Goal: Information Seeking & Learning: Learn about a topic

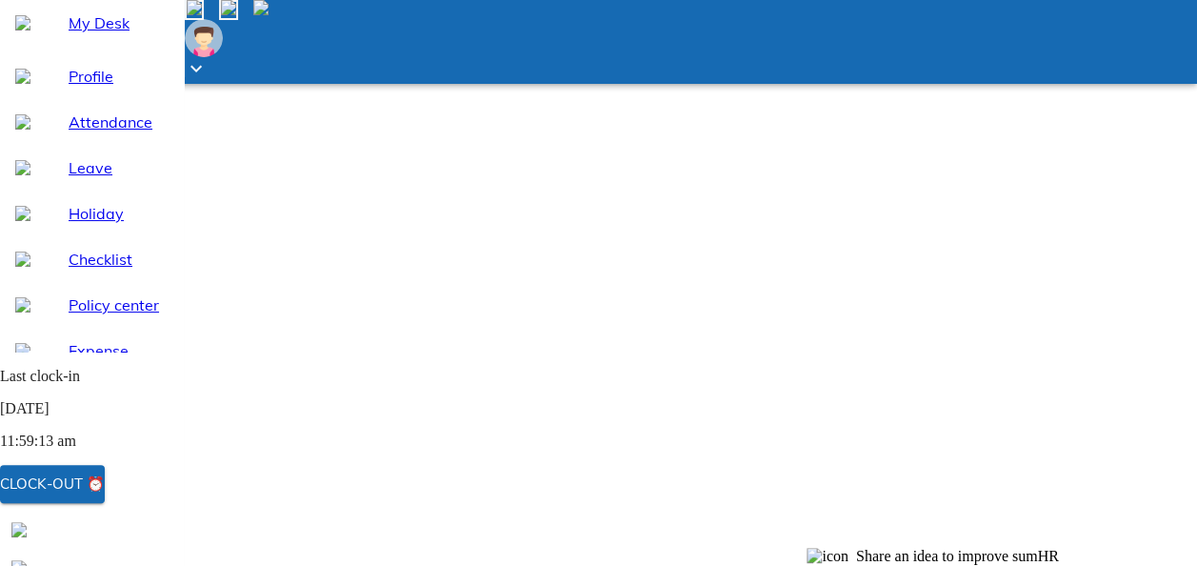
scroll to position [187, 0]
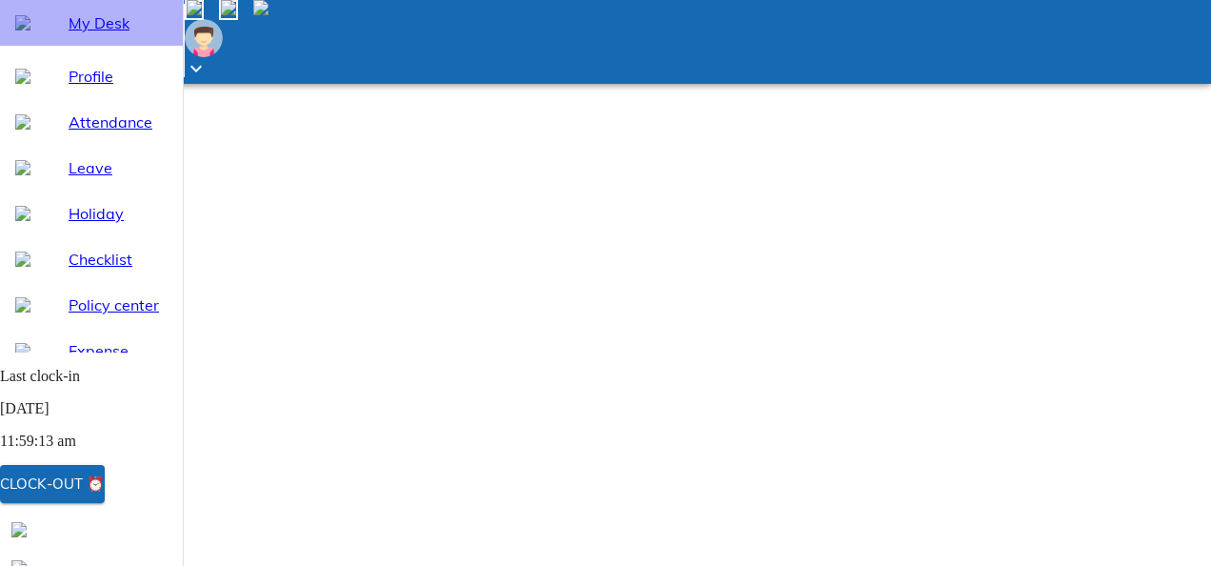
click at [81, 46] on div "My Desk" at bounding box center [91, 23] width 183 height 46
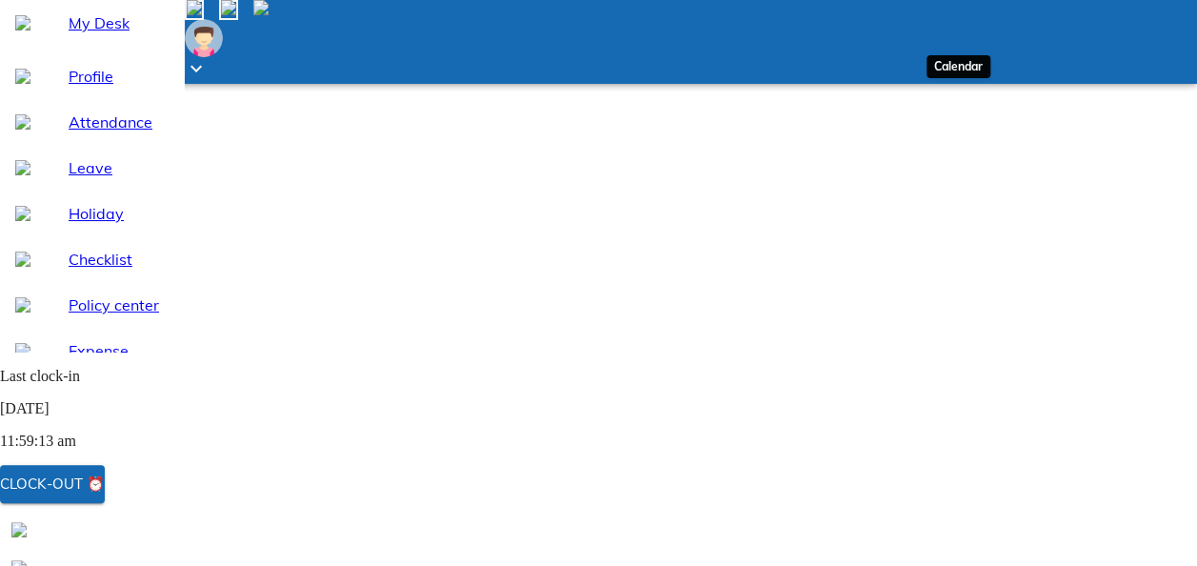
click at [202, 15] on img at bounding box center [194, 7] width 15 height 15
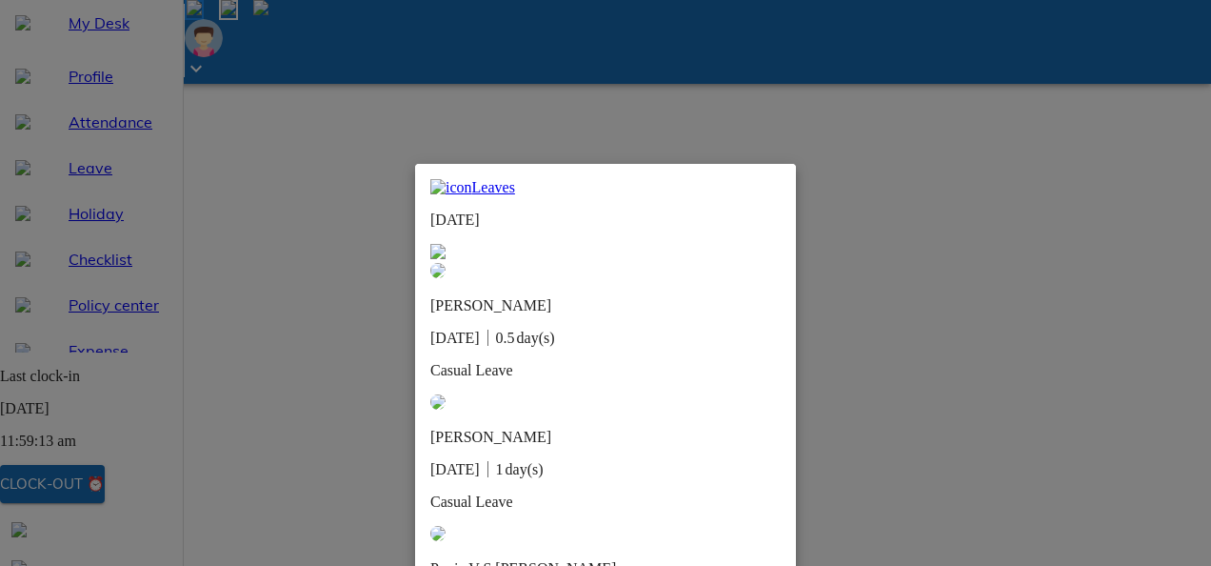
click at [446, 244] on img at bounding box center [437, 251] width 15 height 15
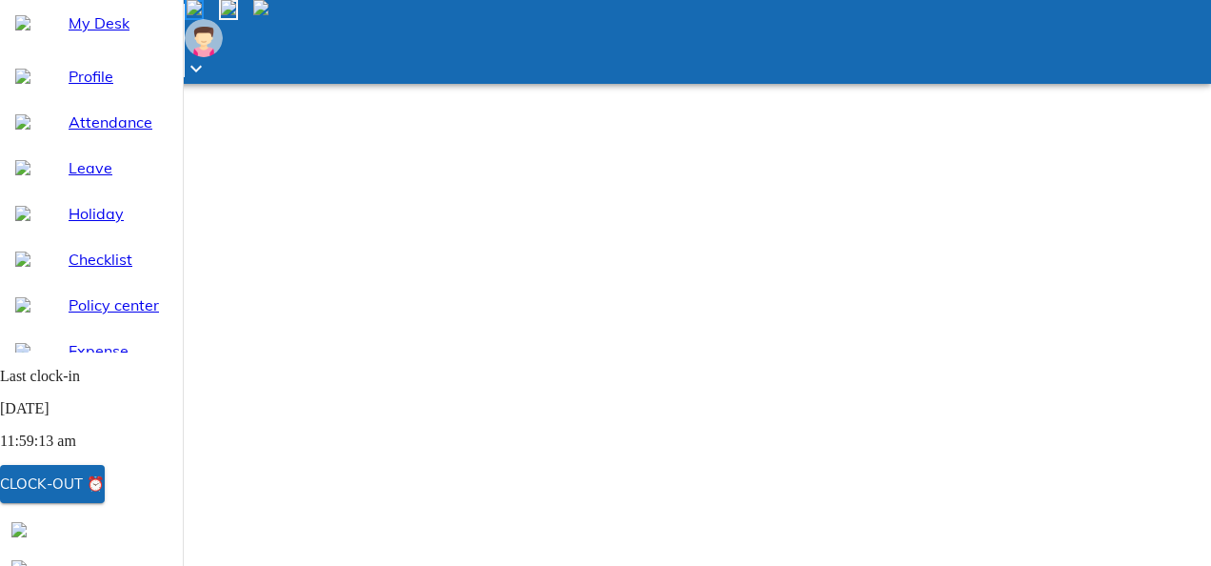
scroll to position [1, 0]
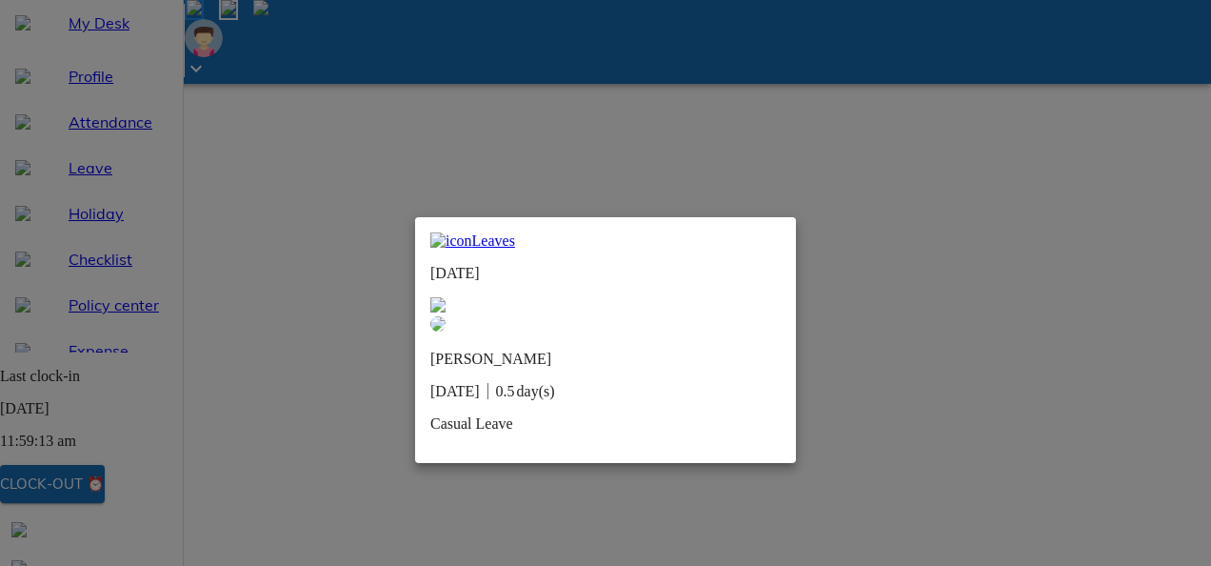
click at [774, 252] on div "Leaves [DATE] [PERSON_NAME] [DATE] 0.5 day(s) Casual Leave" at bounding box center [605, 340] width 381 height 246
click at [446, 297] on img at bounding box center [437, 304] width 15 height 15
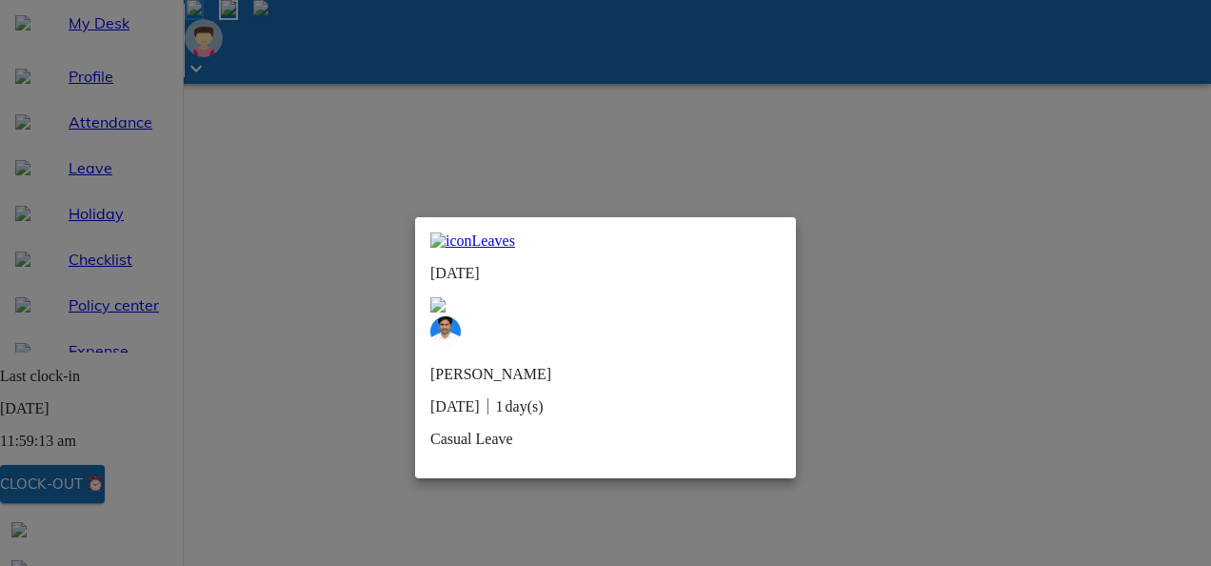
click at [446, 297] on img at bounding box center [437, 304] width 15 height 15
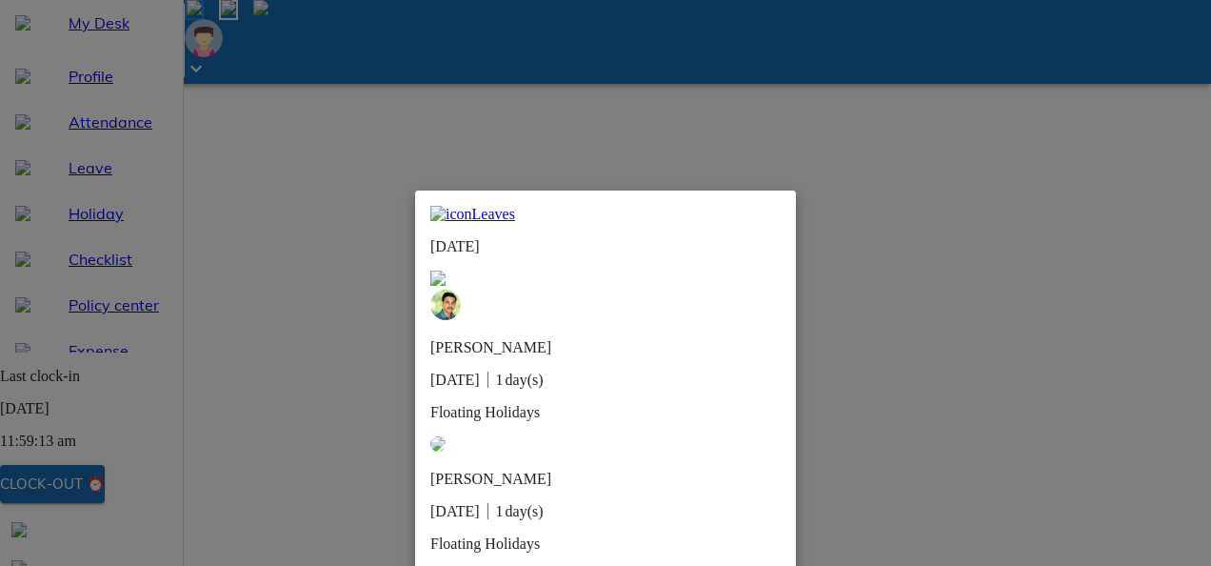
click at [768, 204] on div "Leaves [DATE] [PERSON_NAME] [DATE] 1 day(s) Floating Holidays [PERSON_NAME] [DA…" at bounding box center [605, 386] width 381 height 392
click at [446, 270] on img at bounding box center [437, 277] width 15 height 15
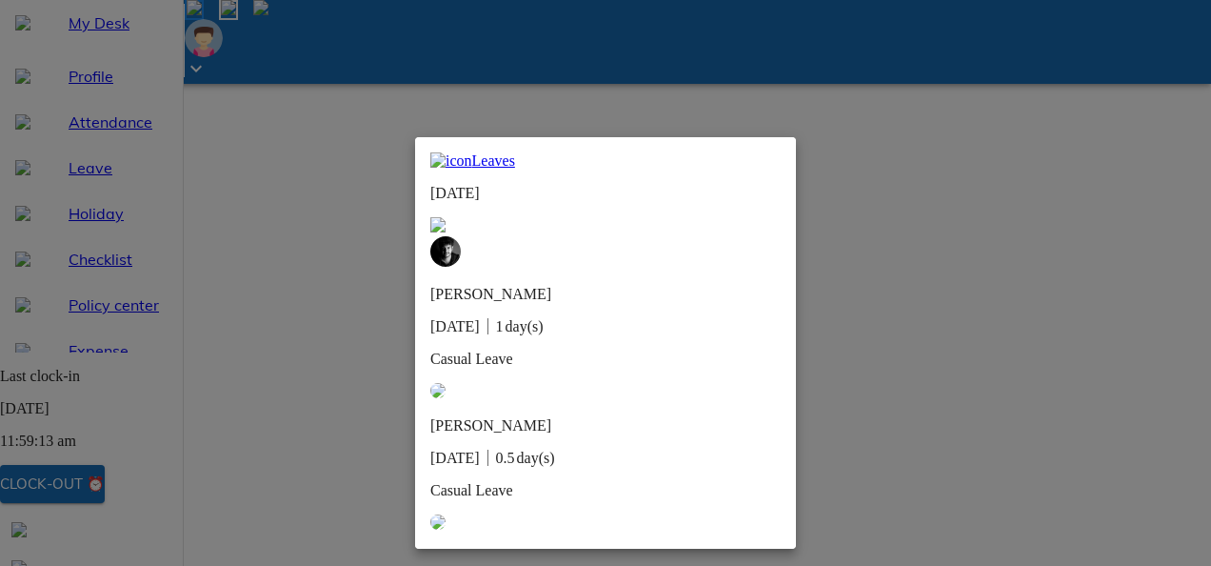
click at [446, 217] on img at bounding box center [437, 224] width 15 height 15
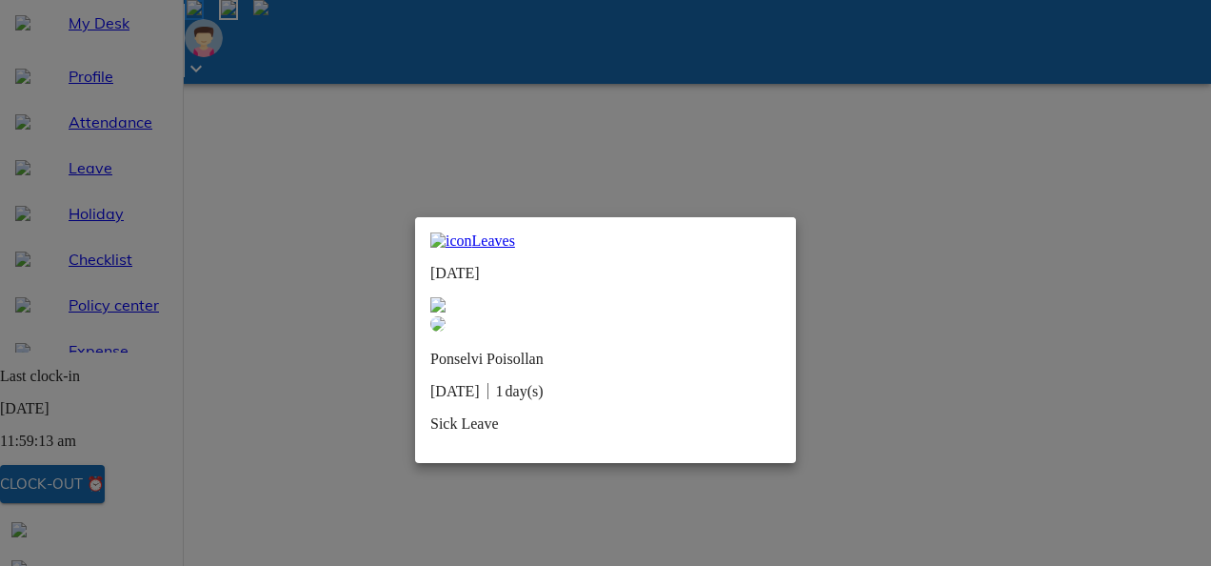
click at [767, 230] on div "Leaves [DATE] Ponselvi Poisollan [DATE] 1 day(s) Sick Leave" at bounding box center [605, 340] width 381 height 246
click at [446, 297] on img at bounding box center [437, 304] width 15 height 15
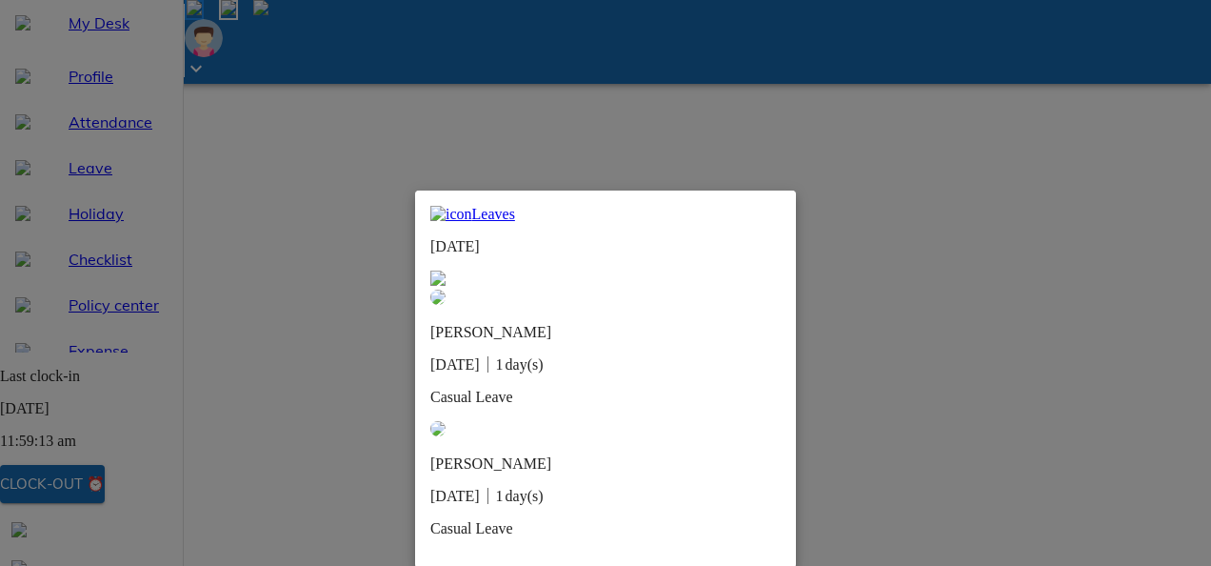
click at [446, 270] on img at bounding box center [437, 277] width 15 height 15
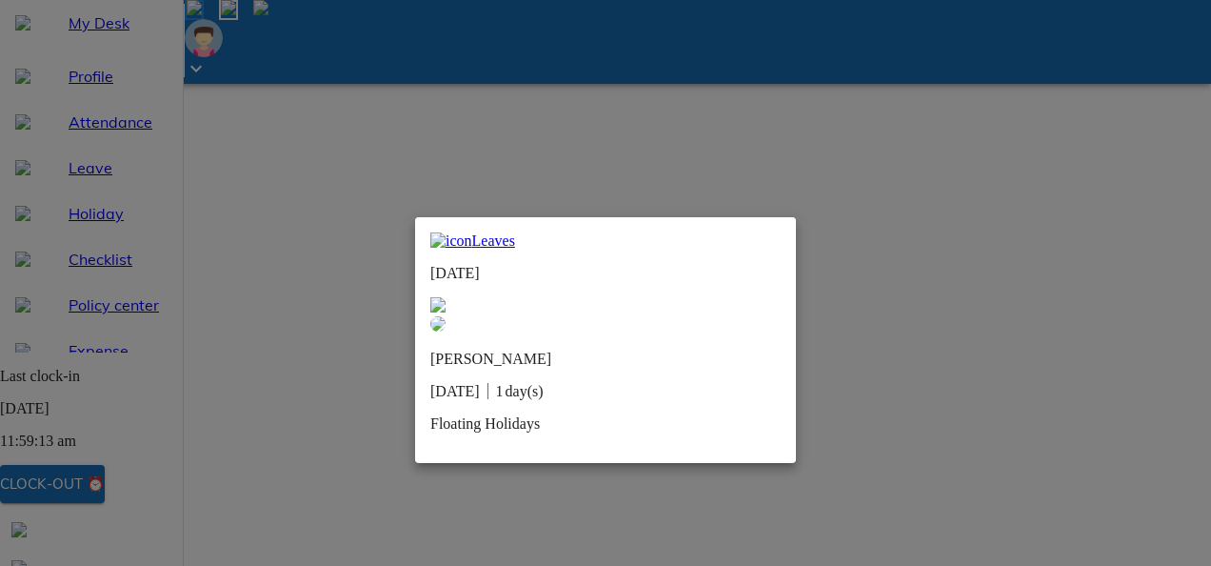
click at [446, 297] on img at bounding box center [437, 304] width 15 height 15
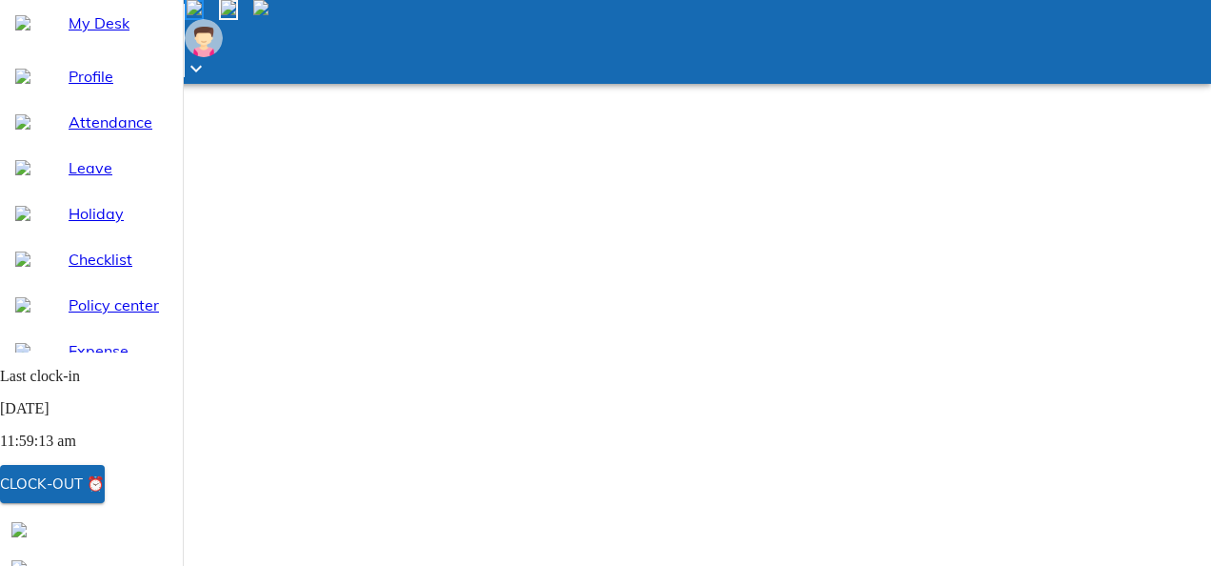
scroll to position [144, 0]
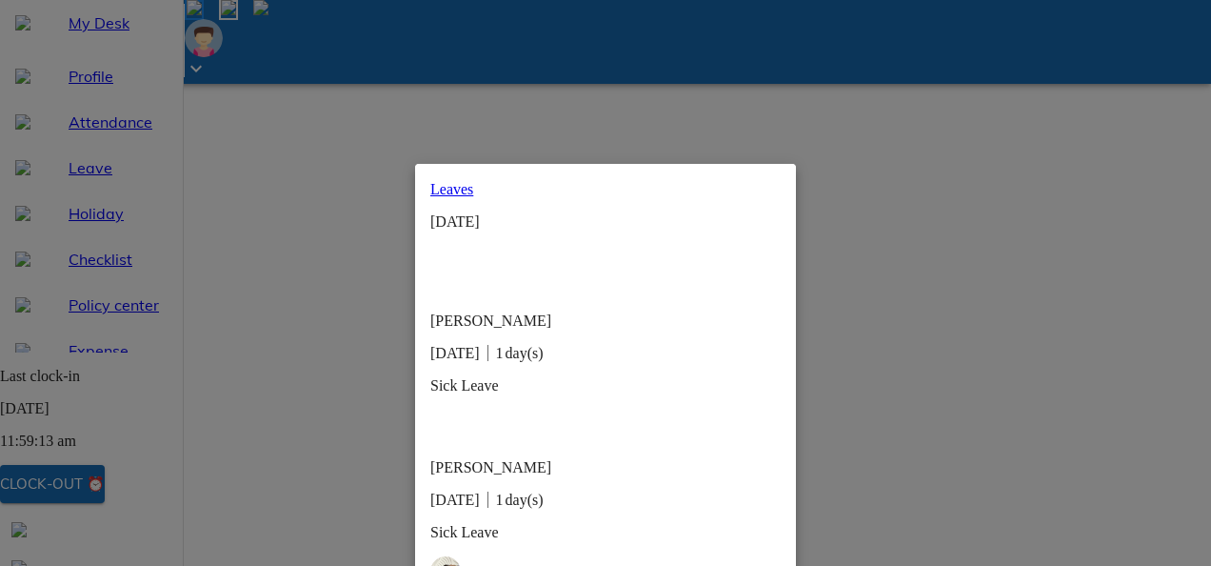
click at [430, 257] on img at bounding box center [430, 257] width 0 height 0
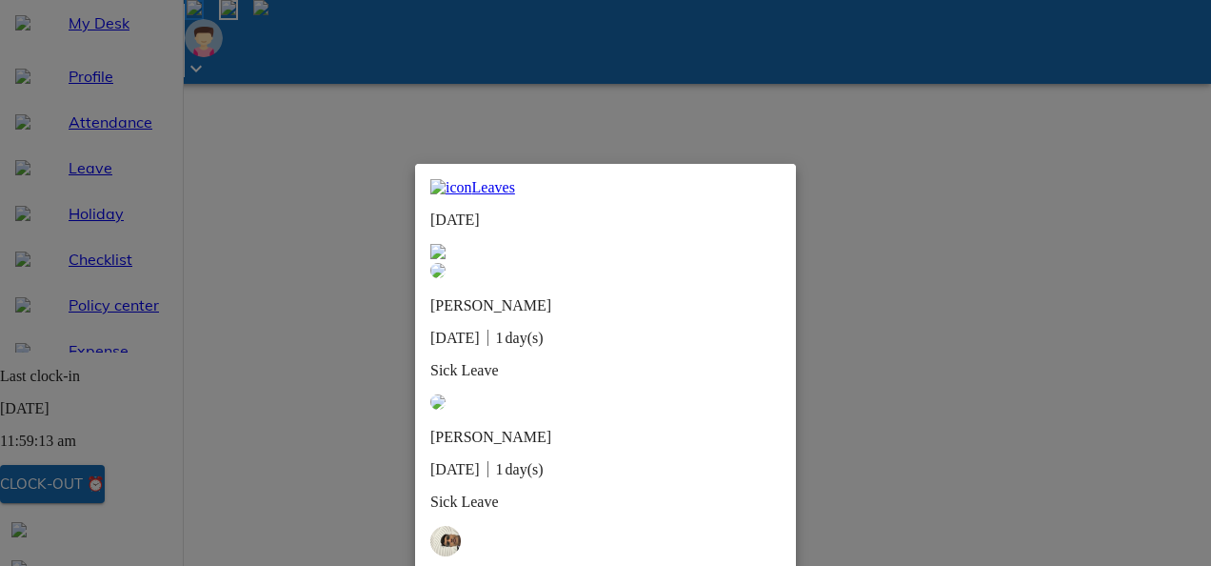
scroll to position [1, 0]
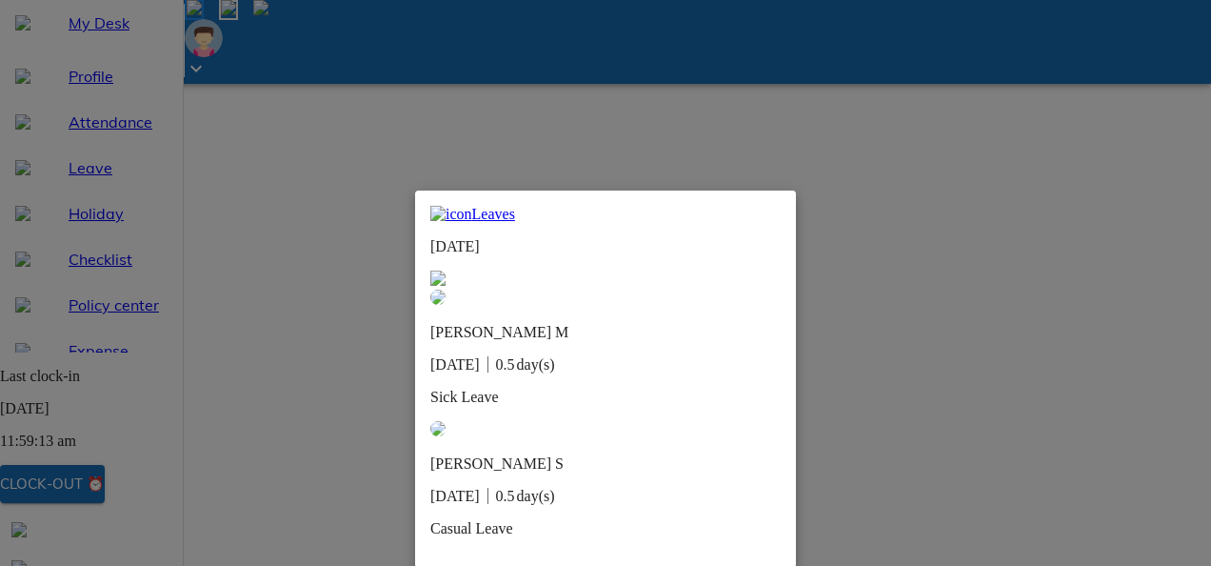
click at [782, 206] on div "Leaves [DATE] [PERSON_NAME] M [DATE] 0.5 day(s) Sick Leave [PERSON_NAME] S [DAT…" at bounding box center [605, 378] width 381 height 377
click at [446, 270] on img at bounding box center [437, 277] width 15 height 15
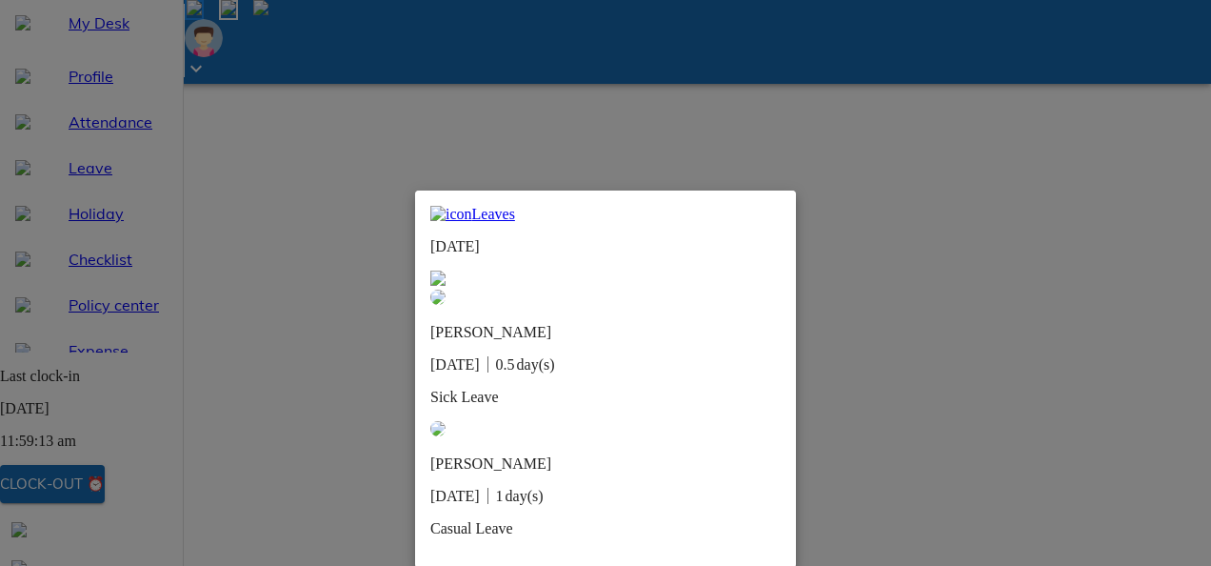
click at [446, 270] on img at bounding box center [437, 277] width 15 height 15
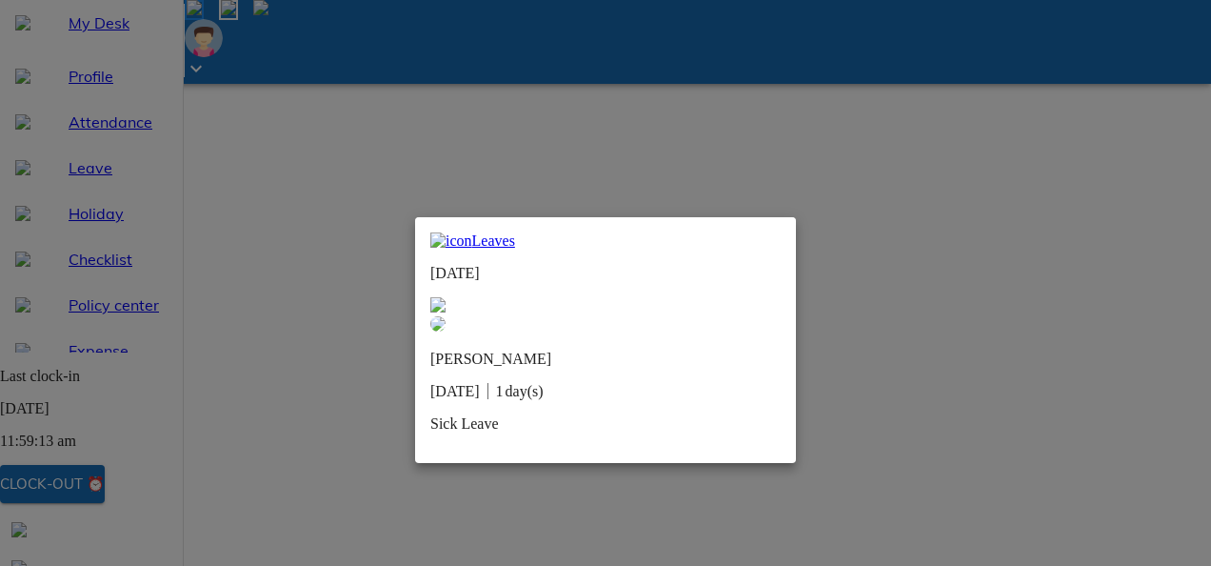
click at [446, 297] on img at bounding box center [437, 304] width 15 height 15
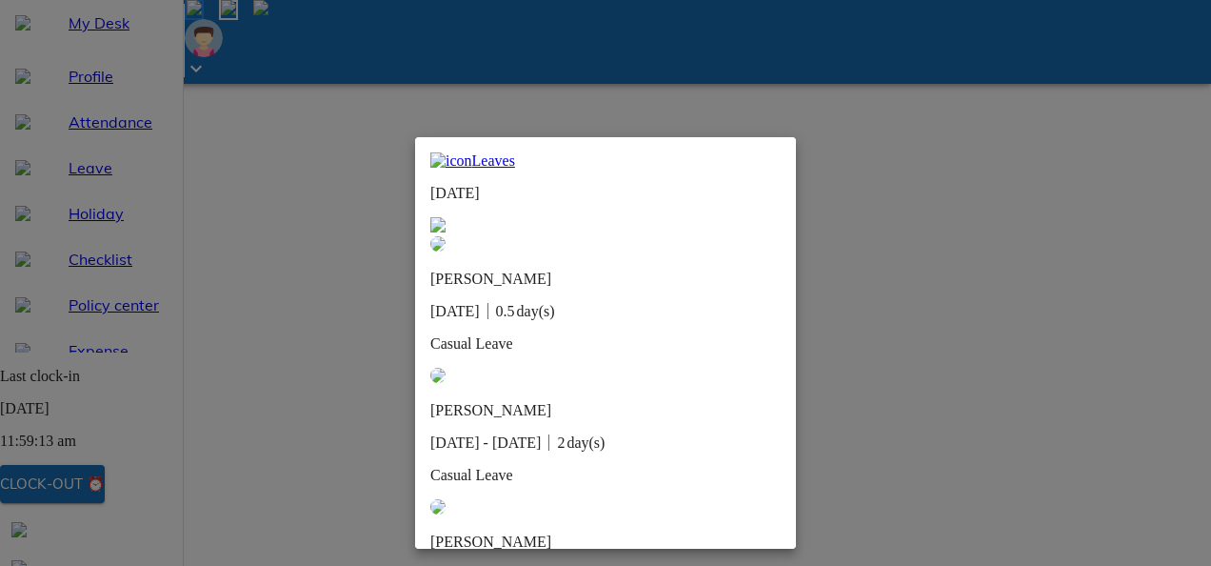
click at [446, 217] on img at bounding box center [437, 224] width 15 height 15
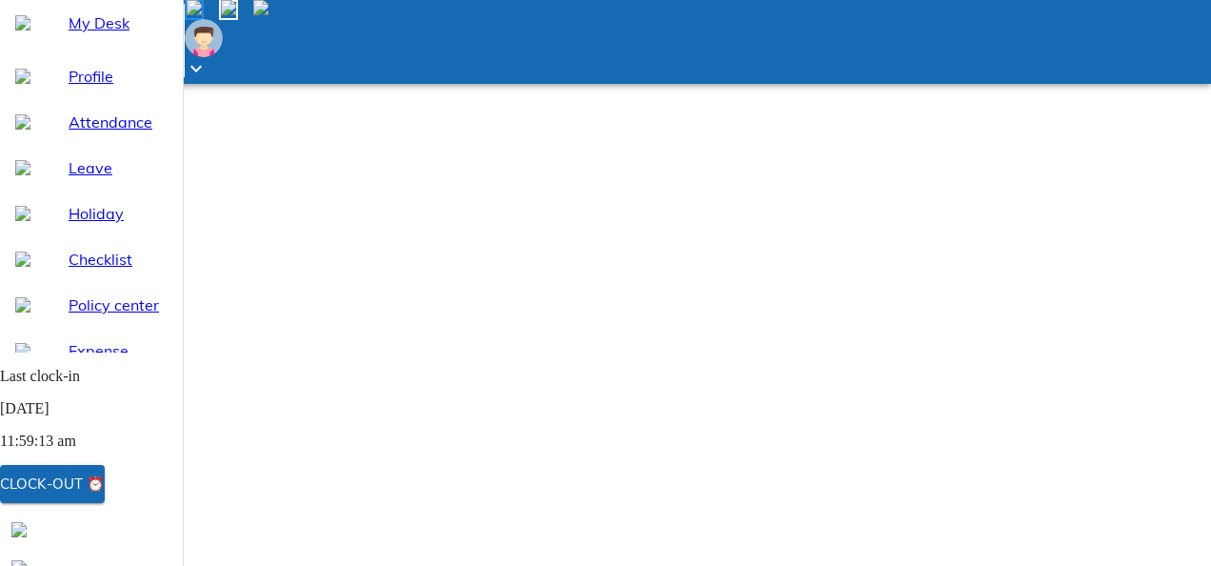
scroll to position [0, 0]
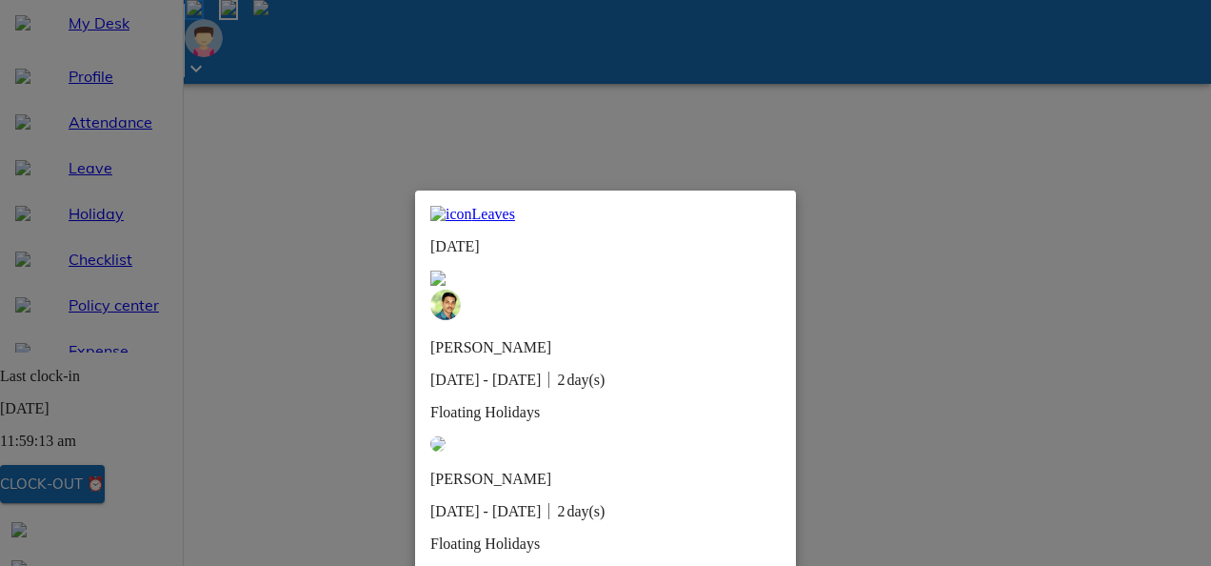
click at [446, 270] on img at bounding box center [437, 277] width 15 height 15
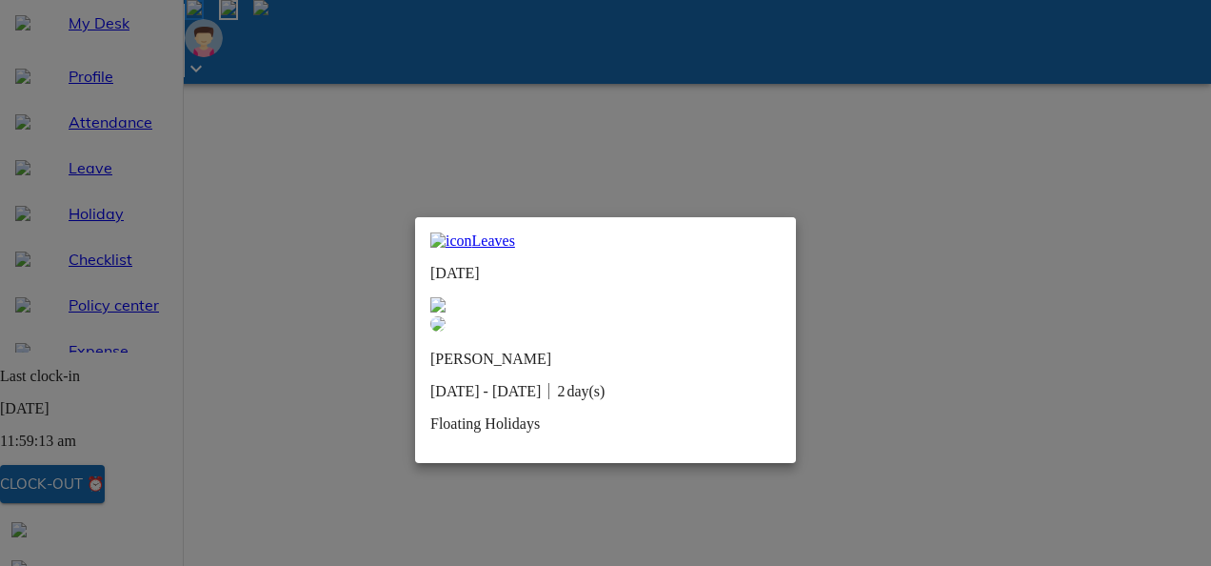
click at [446, 297] on img at bounding box center [437, 304] width 15 height 15
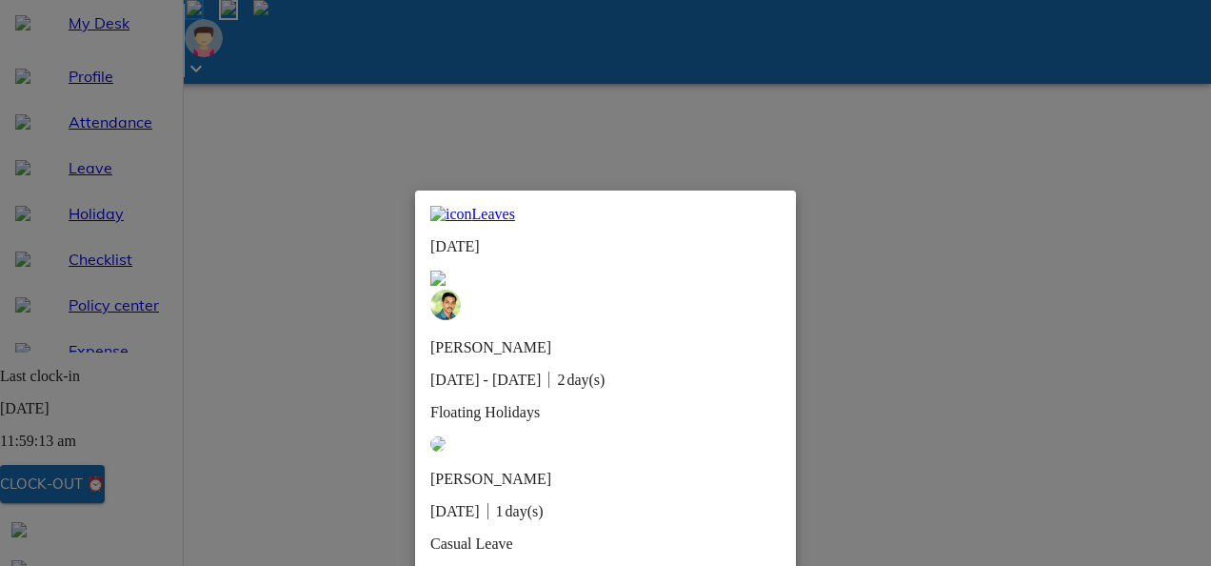
click at [446, 270] on img at bounding box center [437, 277] width 15 height 15
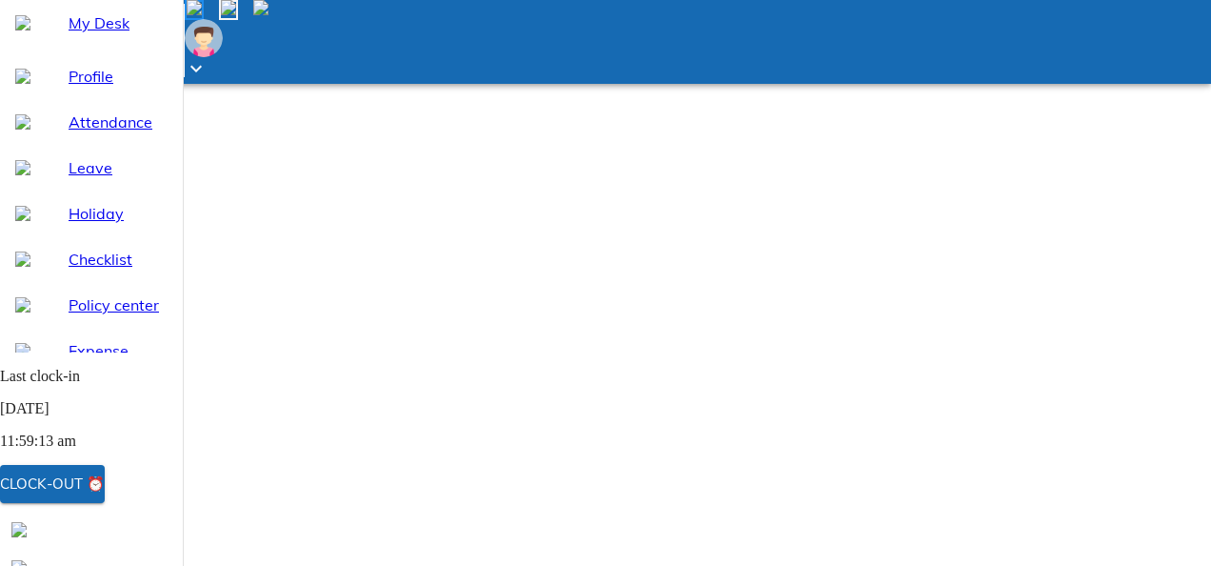
scroll to position [327, 0]
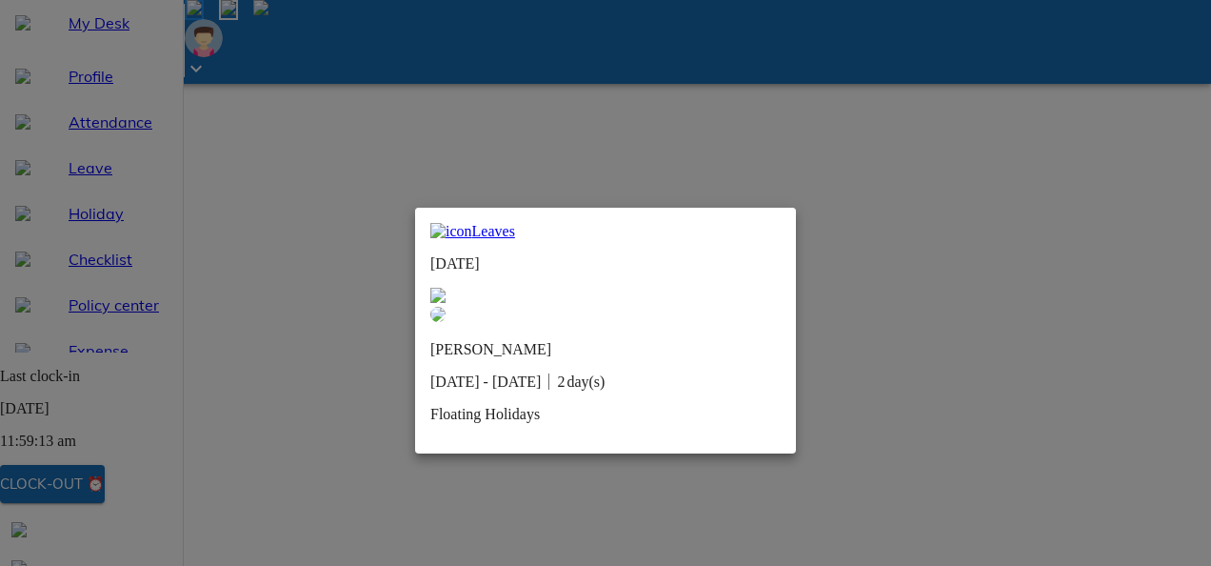
click at [446, 288] on img at bounding box center [437, 295] width 15 height 15
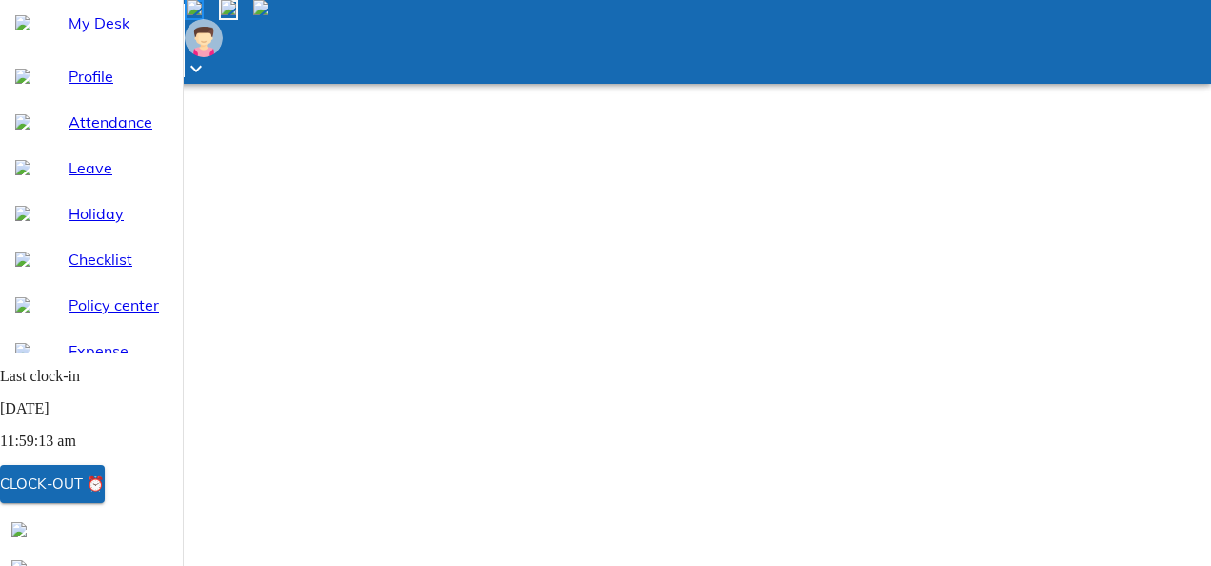
scroll to position [0, 0]
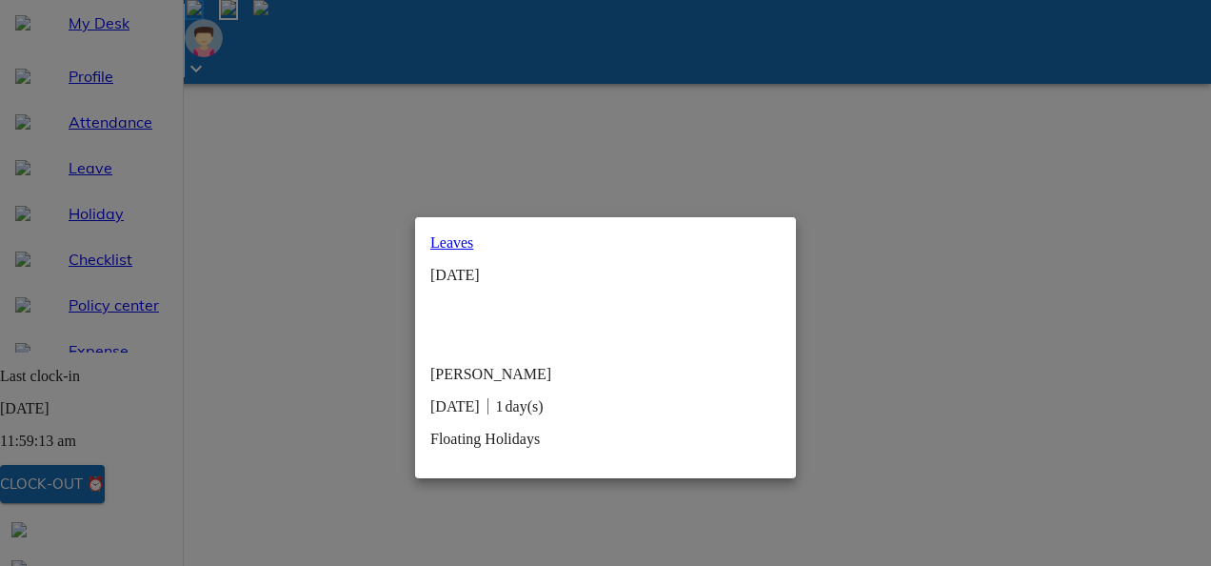
click at [446, 297] on img at bounding box center [437, 304] width 15 height 15
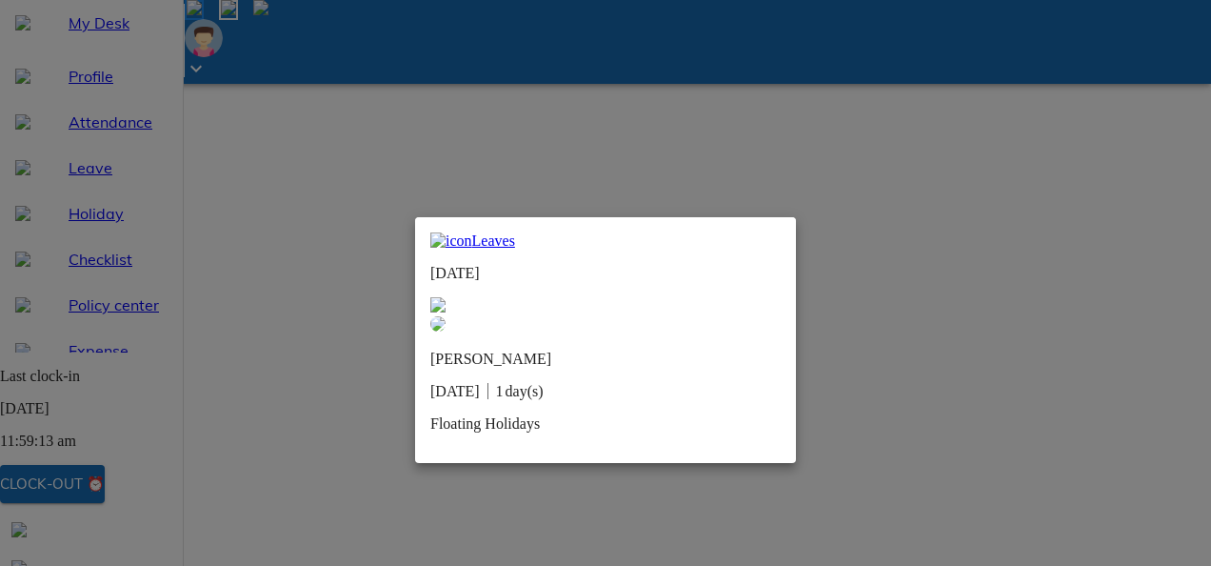
scroll to position [1, 0]
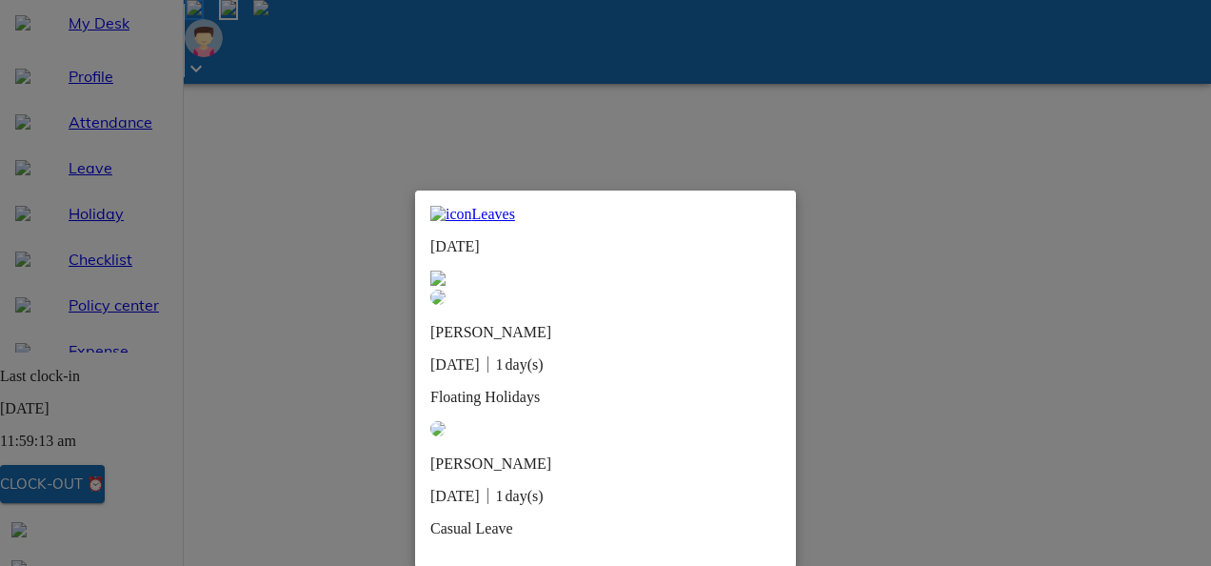
click at [446, 270] on img at bounding box center [437, 277] width 15 height 15
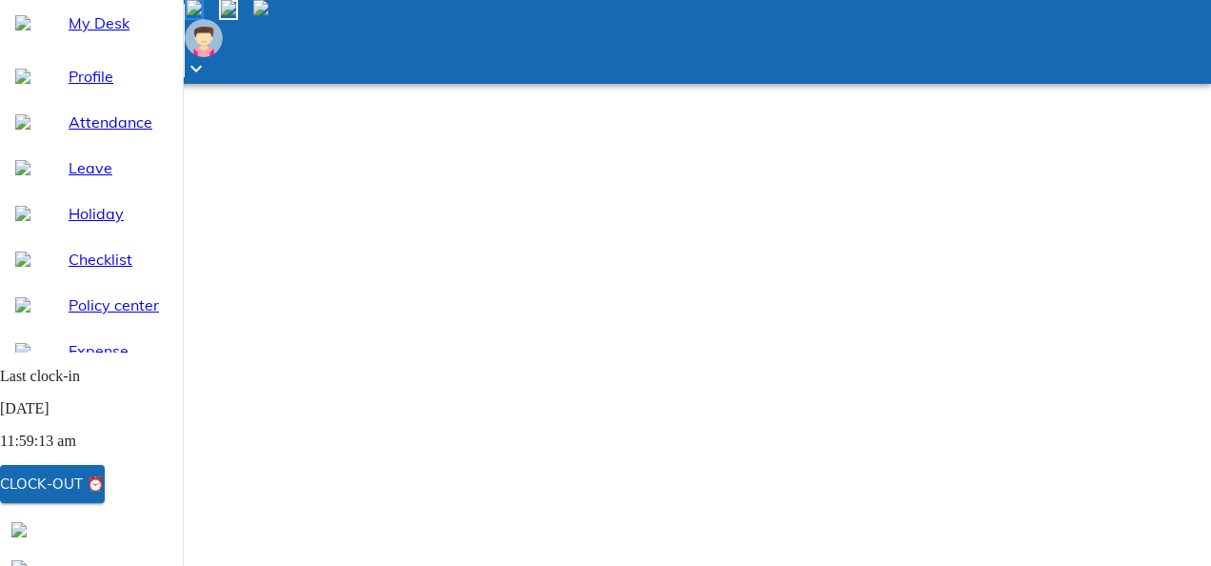
scroll to position [0, 0]
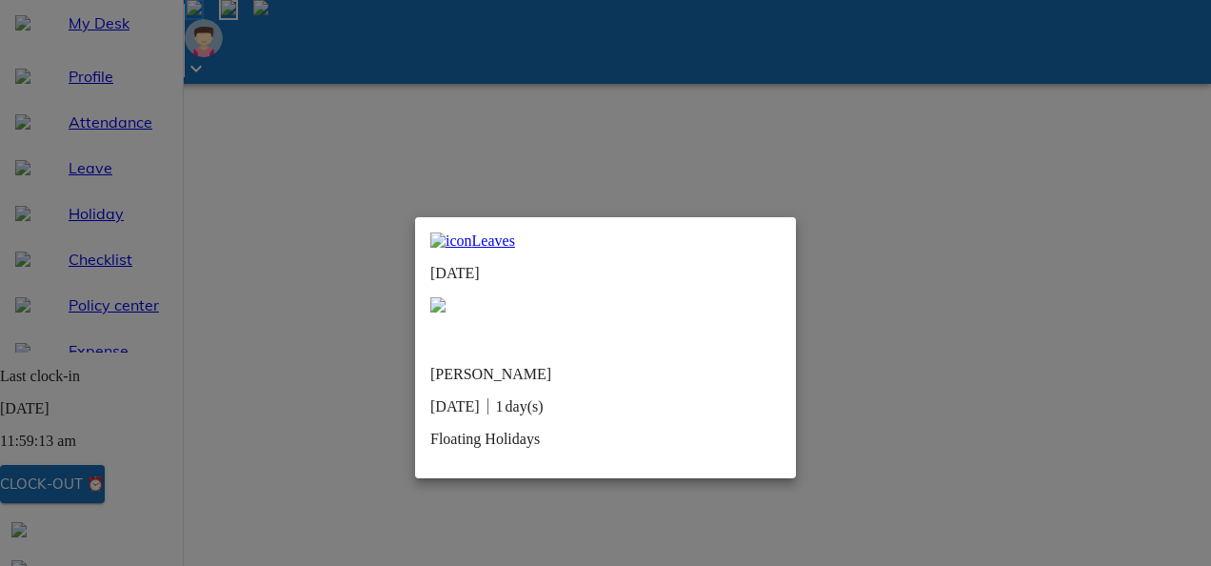
click at [446, 297] on img at bounding box center [437, 304] width 15 height 15
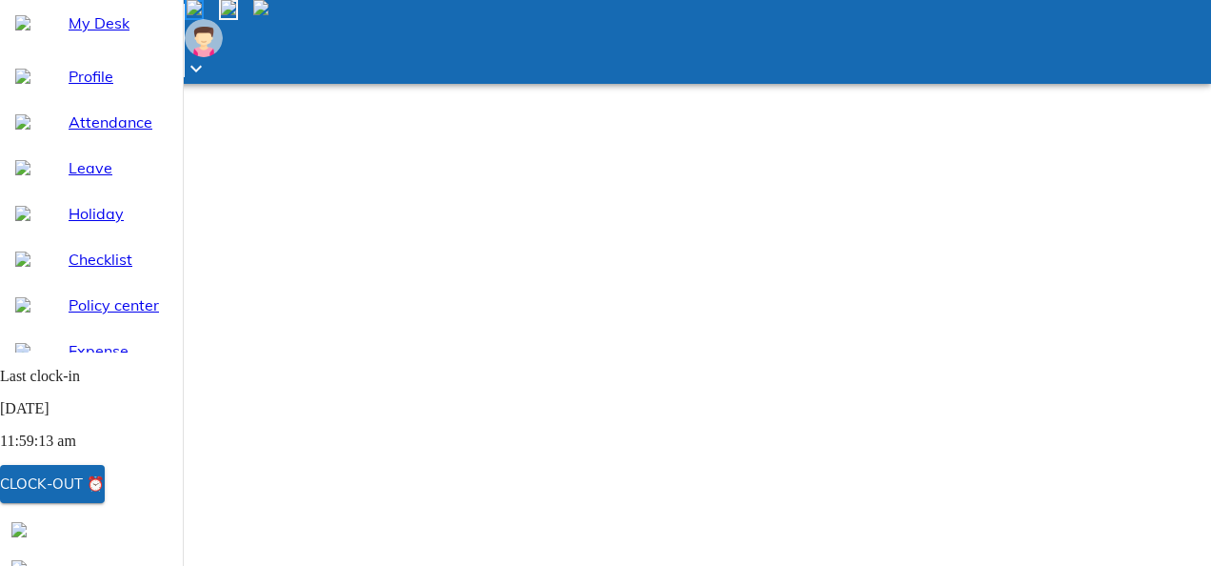
scroll to position [0, 0]
click at [91, 34] on span "My Desk" at bounding box center [118, 22] width 99 height 23
click at [204, 20] on span at bounding box center [194, 10] width 19 height 20
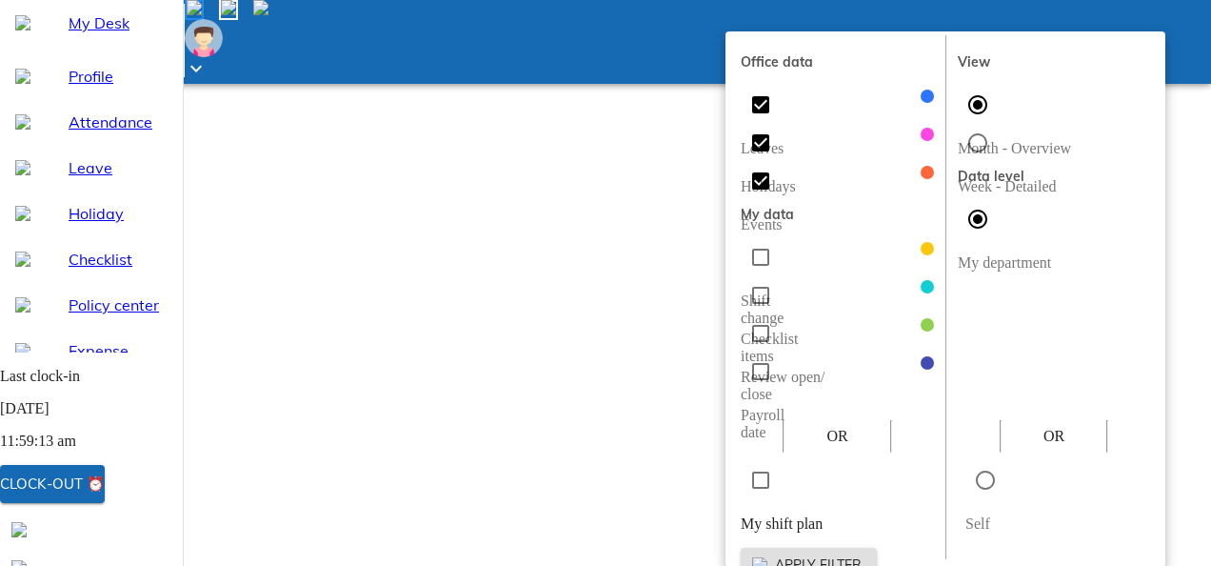
click at [1188, 162] on div at bounding box center [605, 283] width 1211 height 566
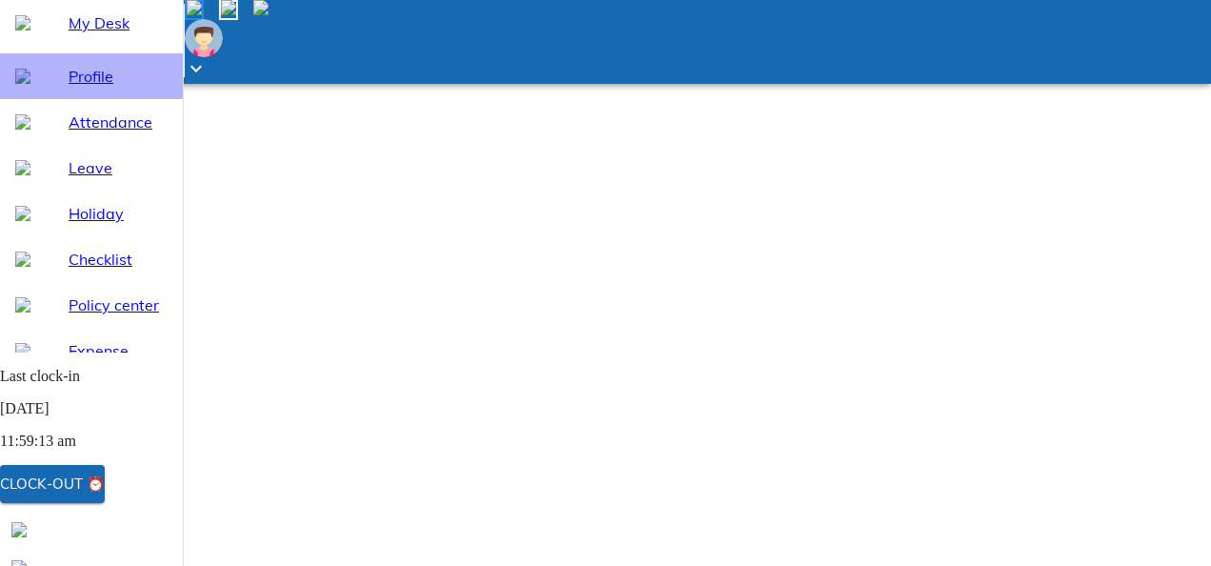
click at [105, 99] on div "Profile" at bounding box center [91, 76] width 183 height 46
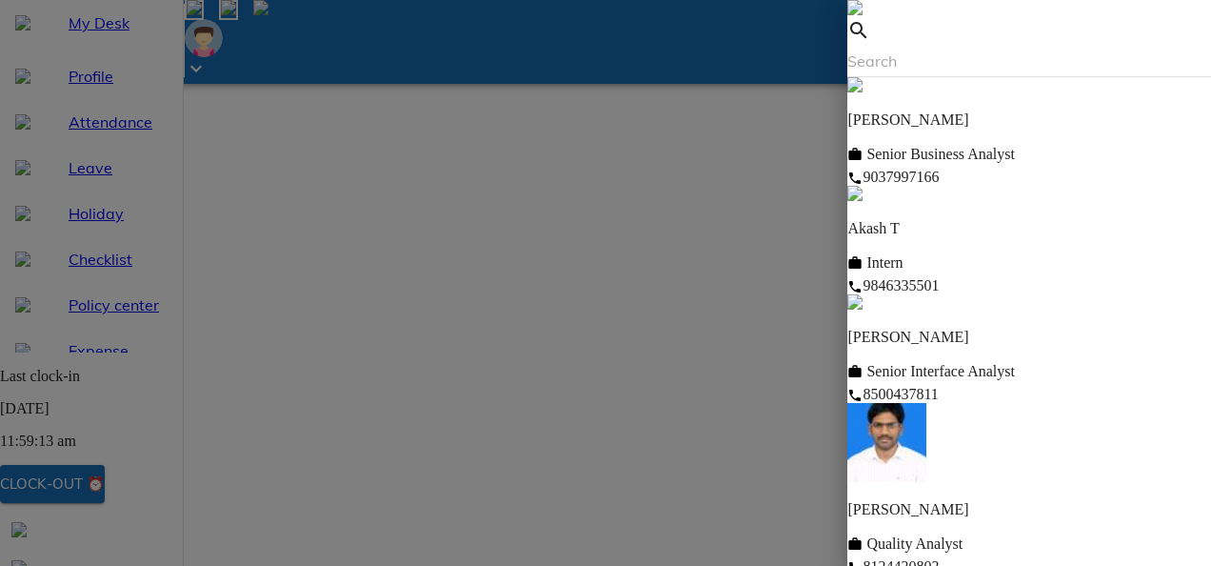
scroll to position [524, 0]
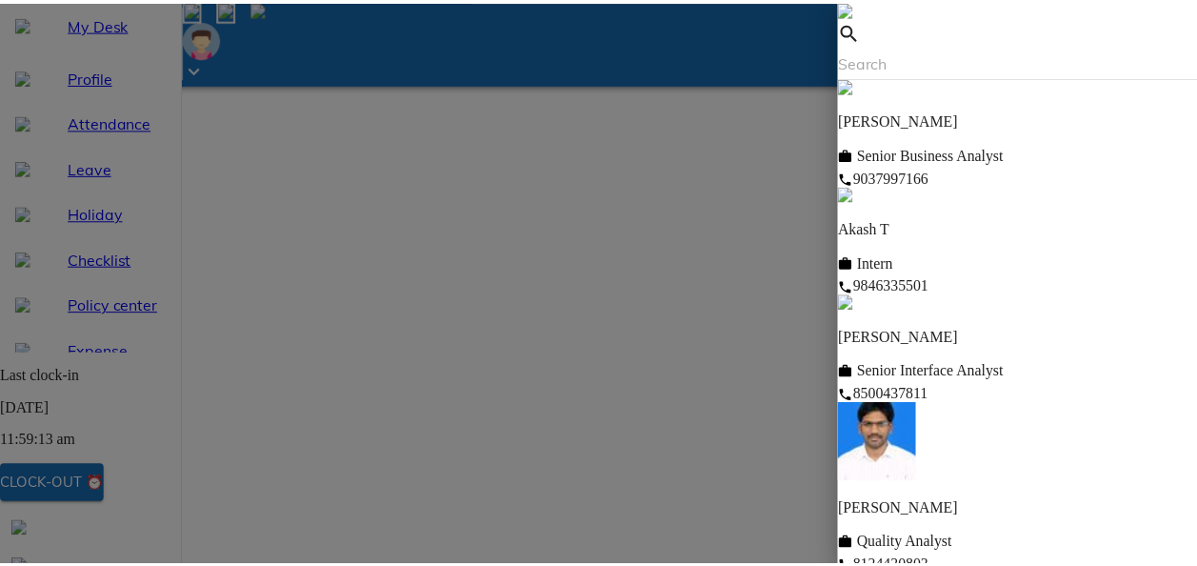
scroll to position [3329, 0]
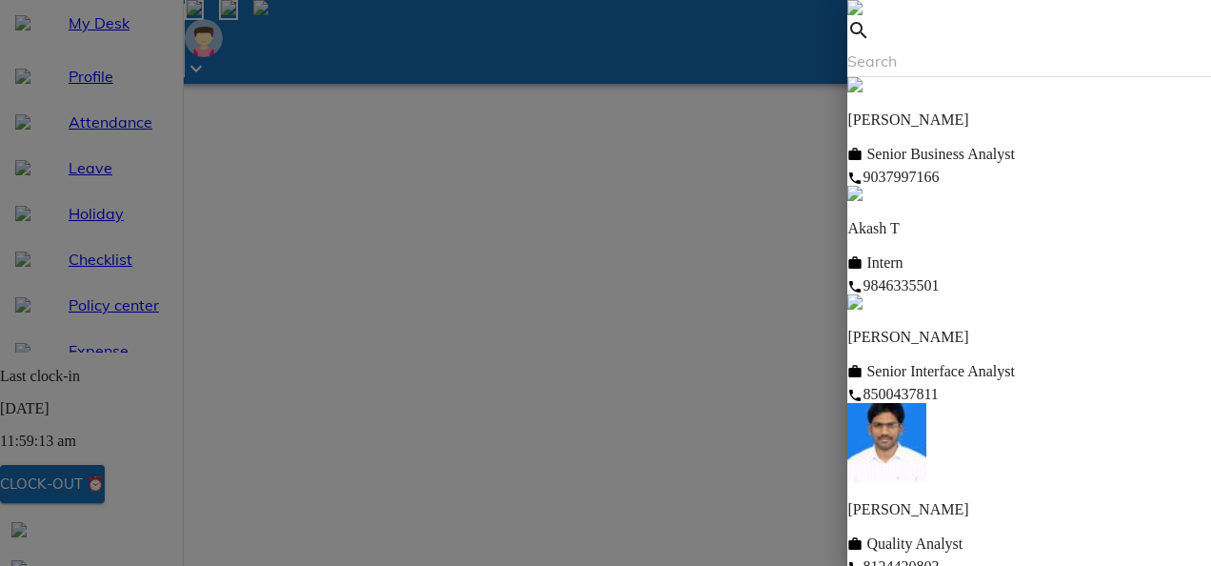
click at [863, 15] on img at bounding box center [855, 7] width 15 height 15
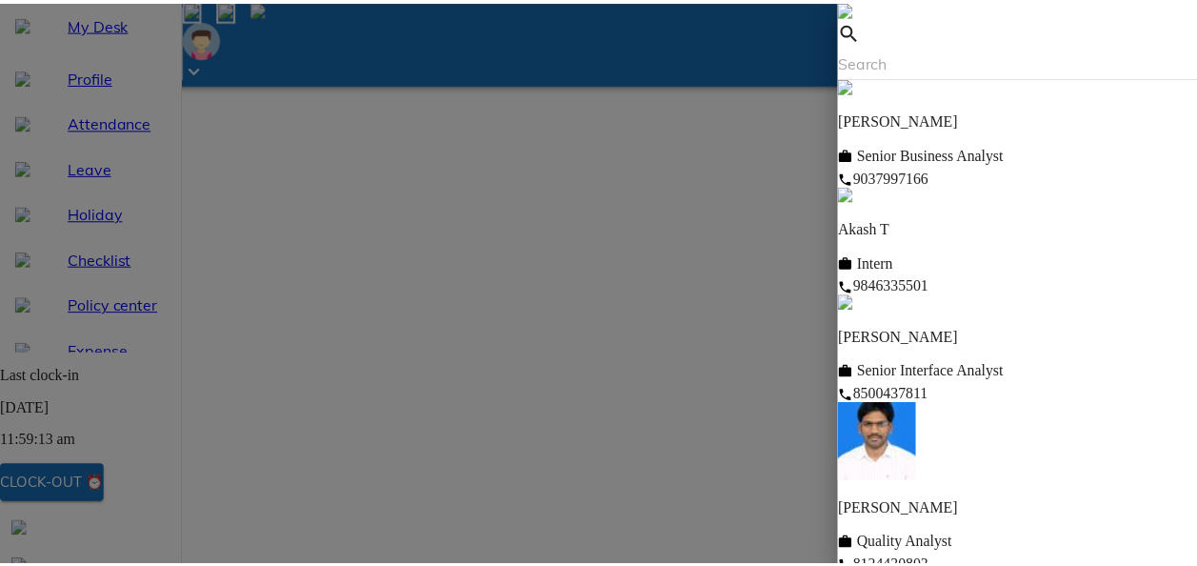
scroll to position [0, 0]
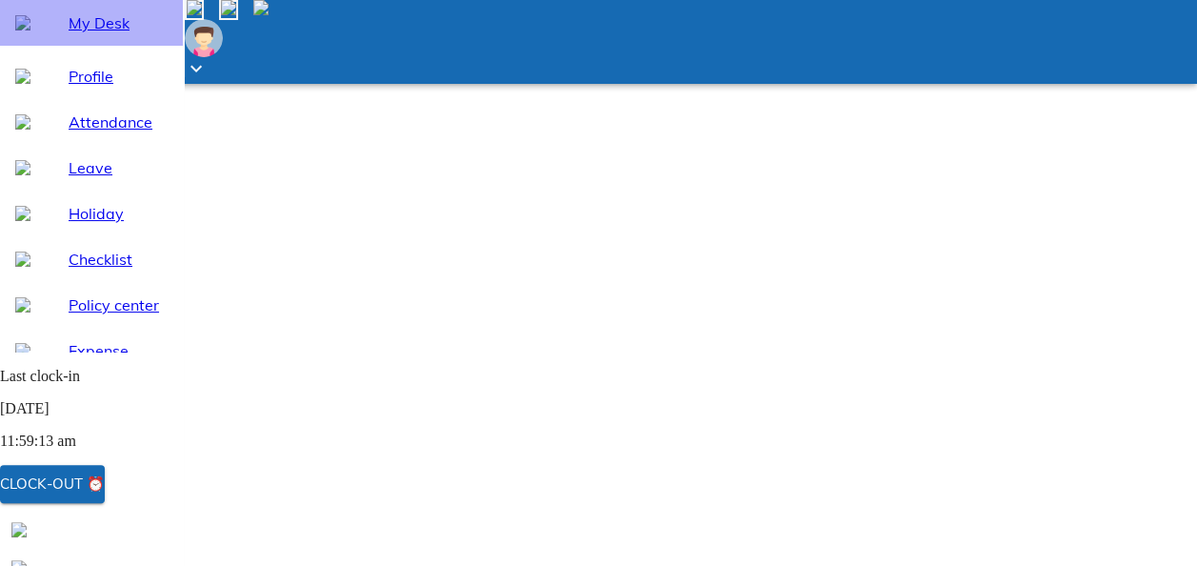
click at [133, 34] on span "My Desk" at bounding box center [118, 22] width 99 height 23
